Goal: Transaction & Acquisition: Purchase product/service

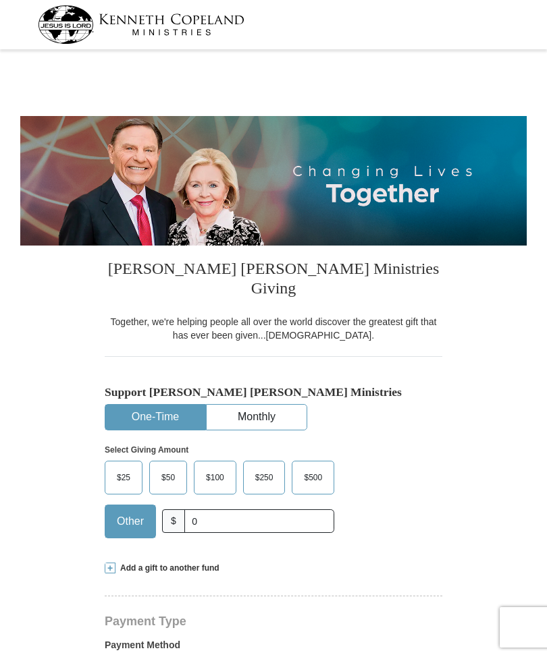
select select "IN"
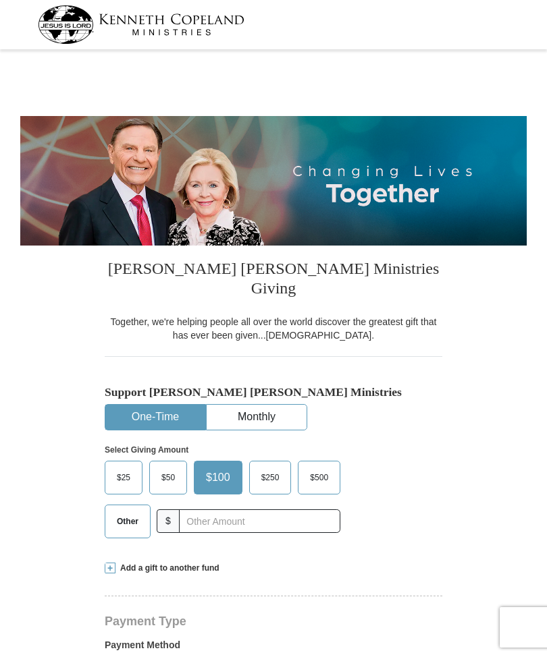
select select "IN"
click at [123, 512] on span "Other" at bounding box center [127, 522] width 35 height 20
click at [0, 0] on input "Other" at bounding box center [0, 0] width 0 height 0
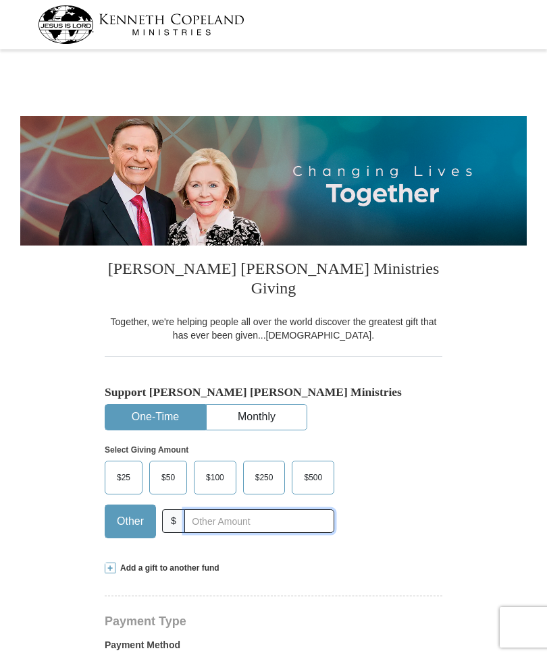
scroll to position [64, 0]
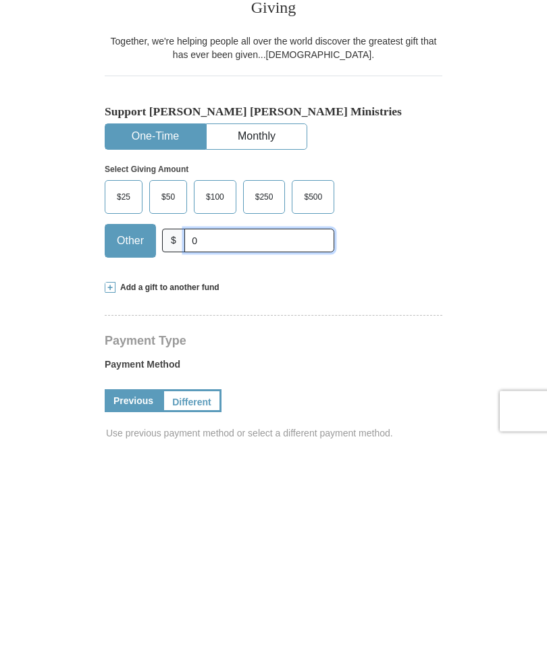
type input "0"
click at [154, 499] on span "Add a gift to another fund" at bounding box center [167, 504] width 104 height 11
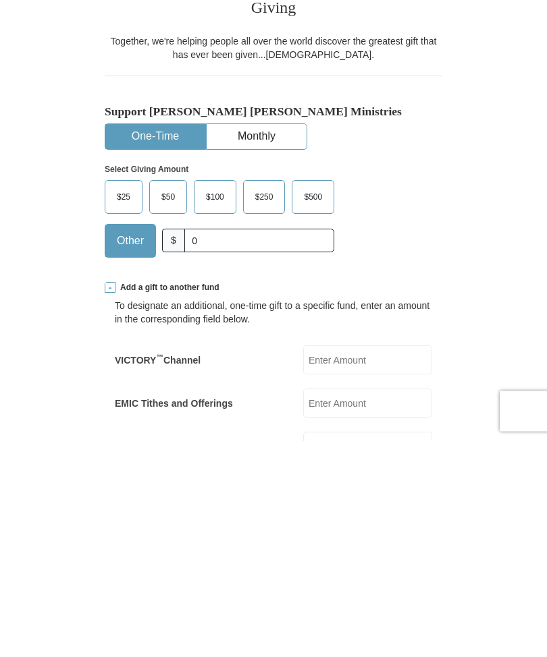
scroll to position [281, 0]
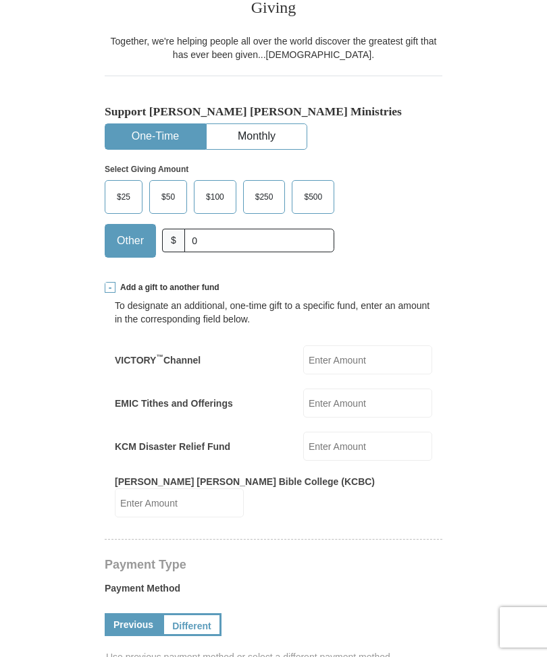
click at [347, 389] on input "EMIC Tithes and Offerings" at bounding box center [367, 403] width 129 height 29
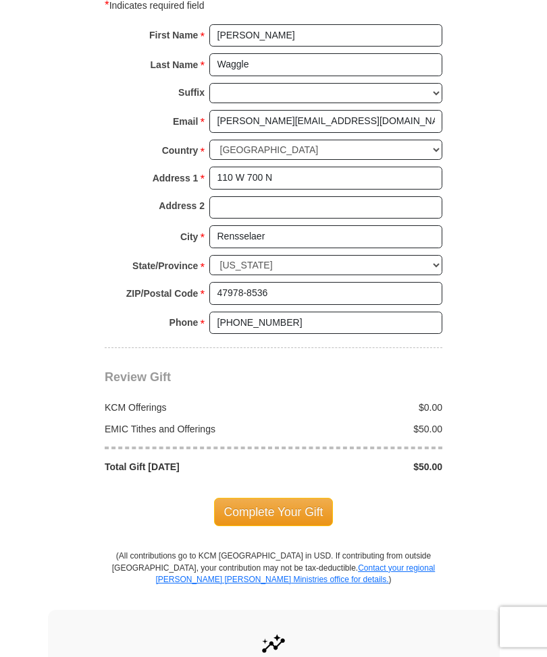
scroll to position [1096, 0]
type input "50.00"
click at [271, 498] on span "Complete Your Gift" at bounding box center [273, 512] width 119 height 28
